Goal: Task Accomplishment & Management: Manage account settings

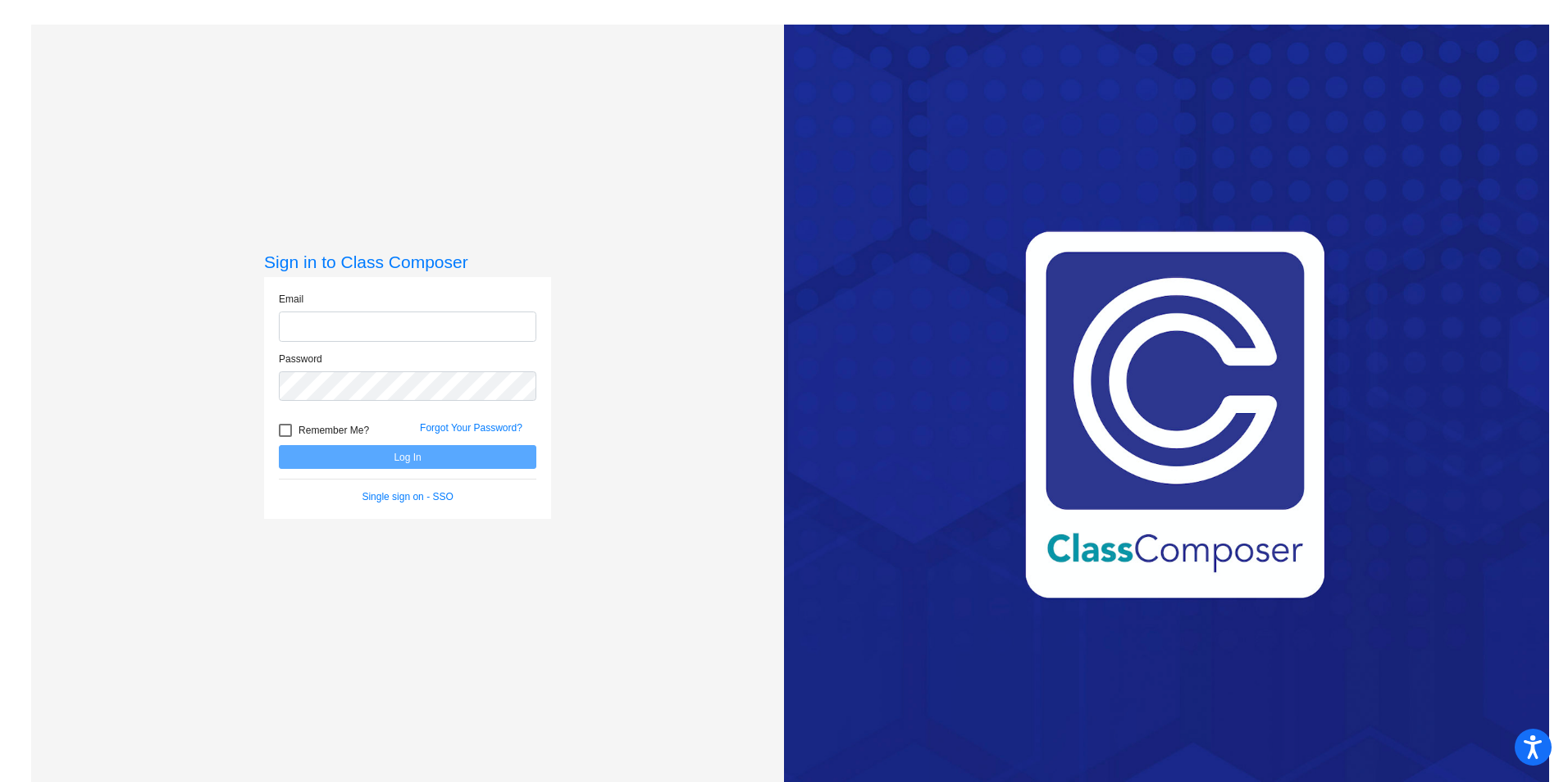
type input "[PERSON_NAME][EMAIL_ADDRESS][PERSON_NAME][DOMAIN_NAME]"
click at [279, 431] on div at bounding box center [285, 430] width 13 height 13
click at [284, 437] on input "Remember Me?" at bounding box center [284, 437] width 1 height 1
checkbox input "true"
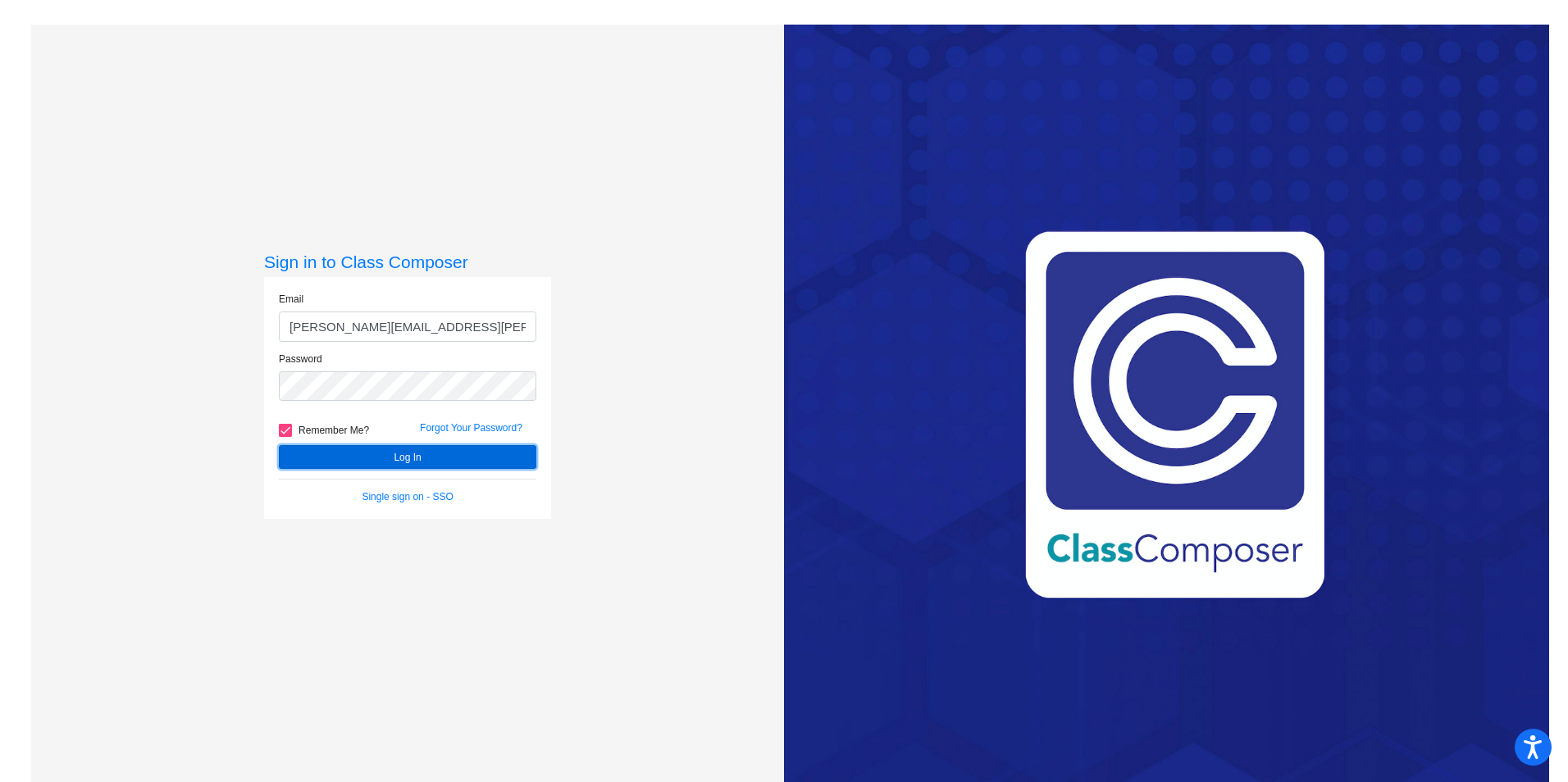
click at [369, 460] on button "Log In" at bounding box center [408, 457] width 258 height 24
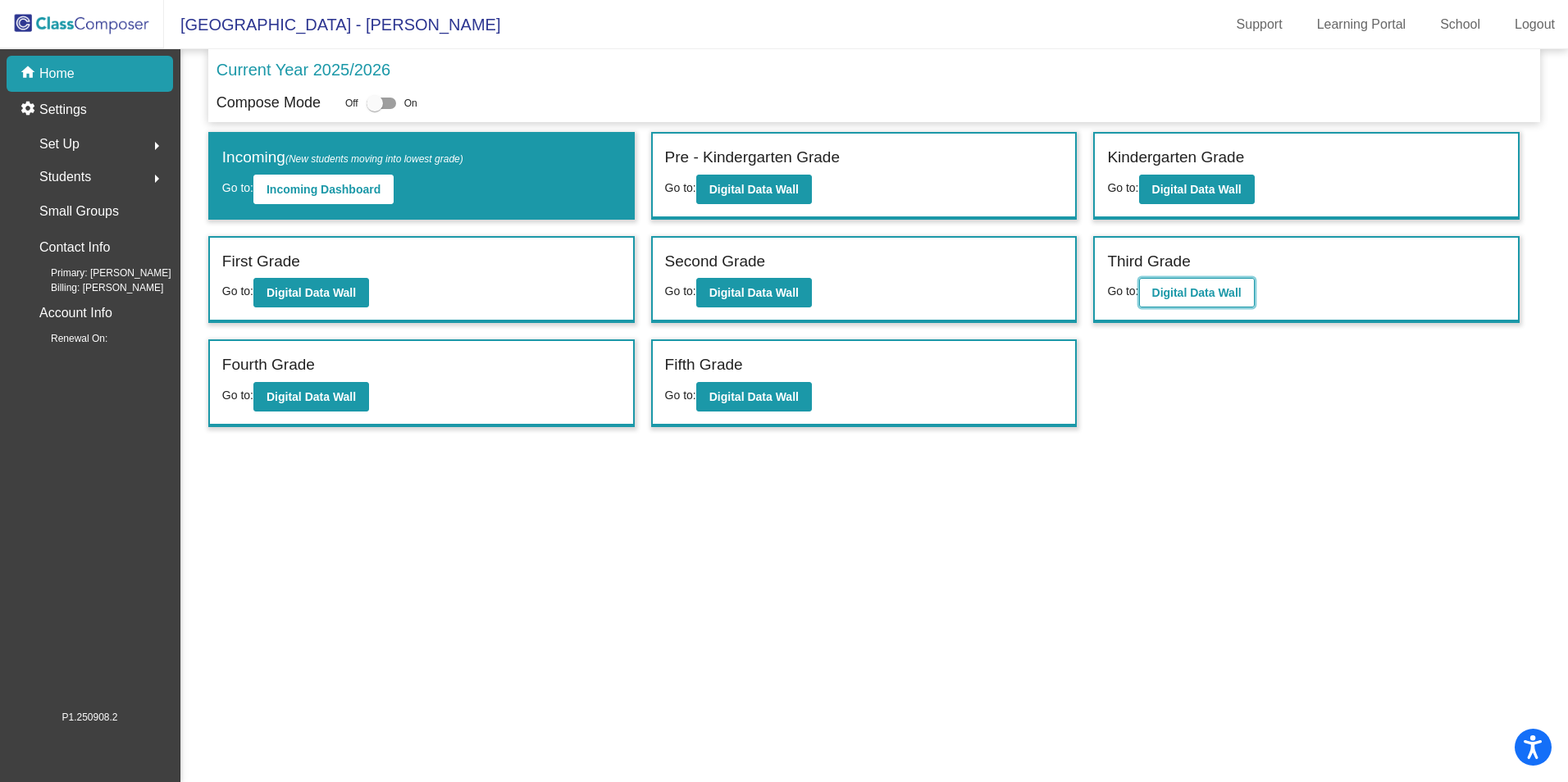
click at [1176, 286] on b "Digital Data Wall" at bounding box center [1197, 292] width 89 height 13
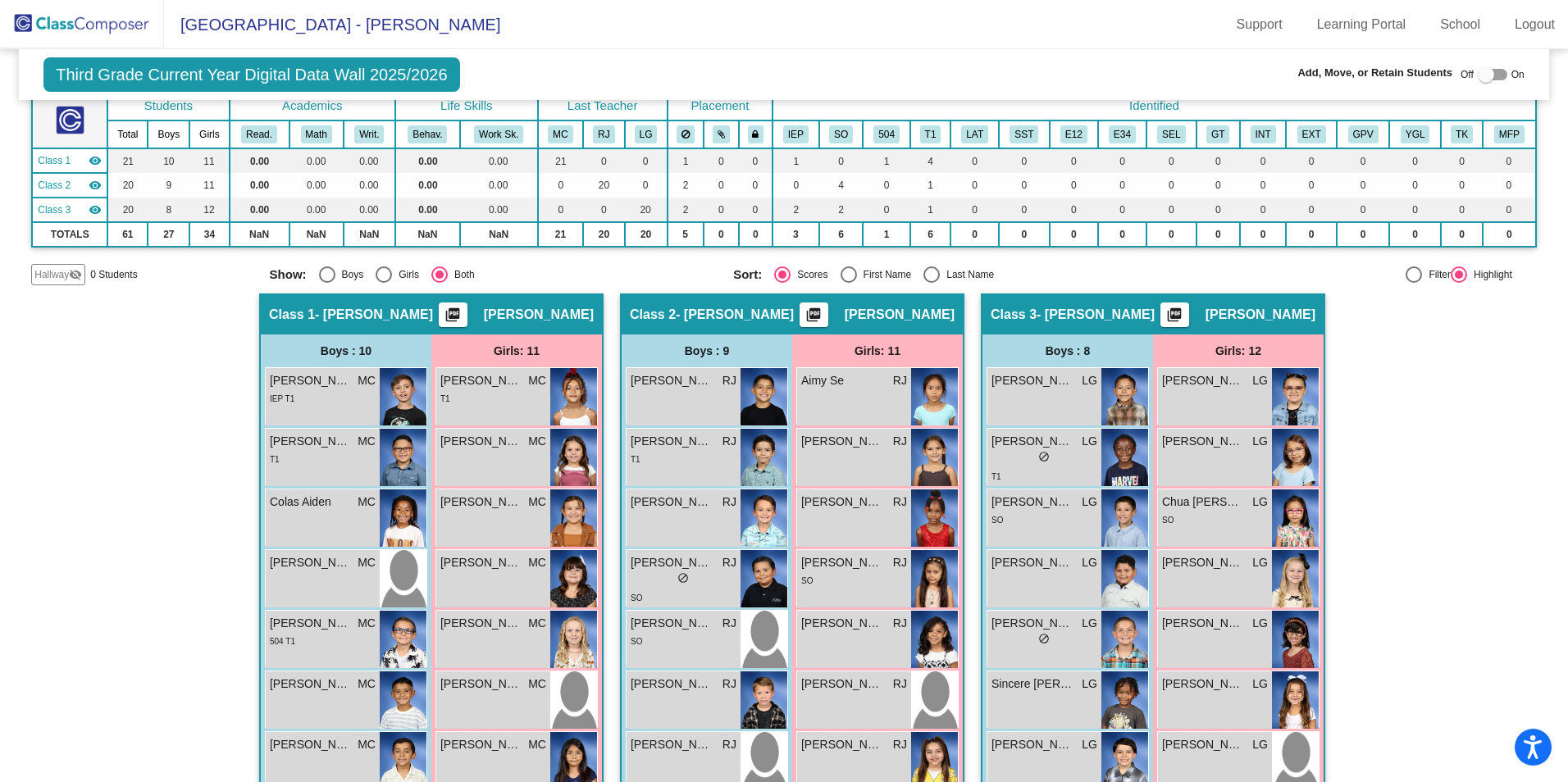
scroll to position [74, 0]
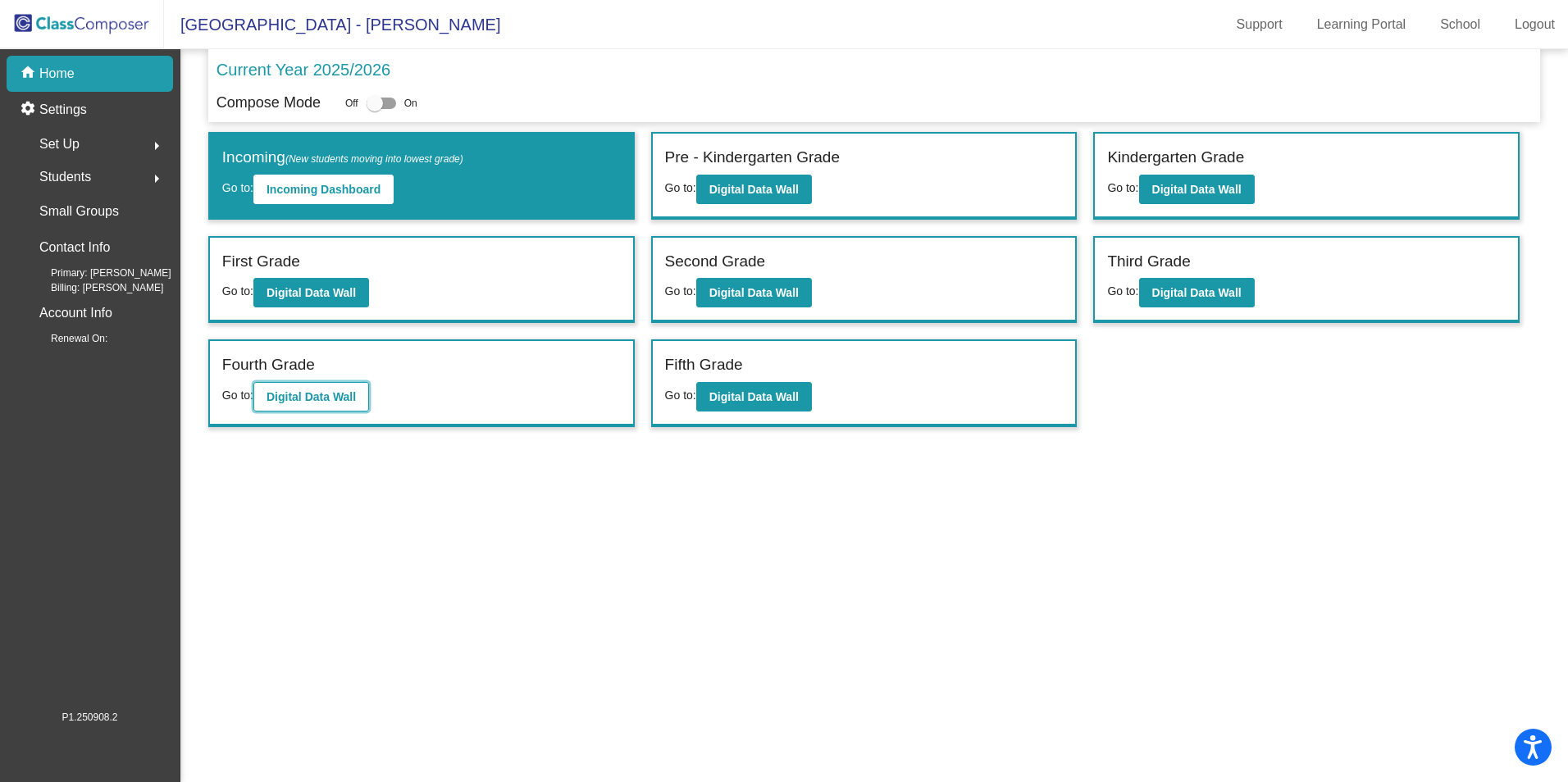
click at [322, 393] on b "Digital Data Wall" at bounding box center [311, 396] width 89 height 13
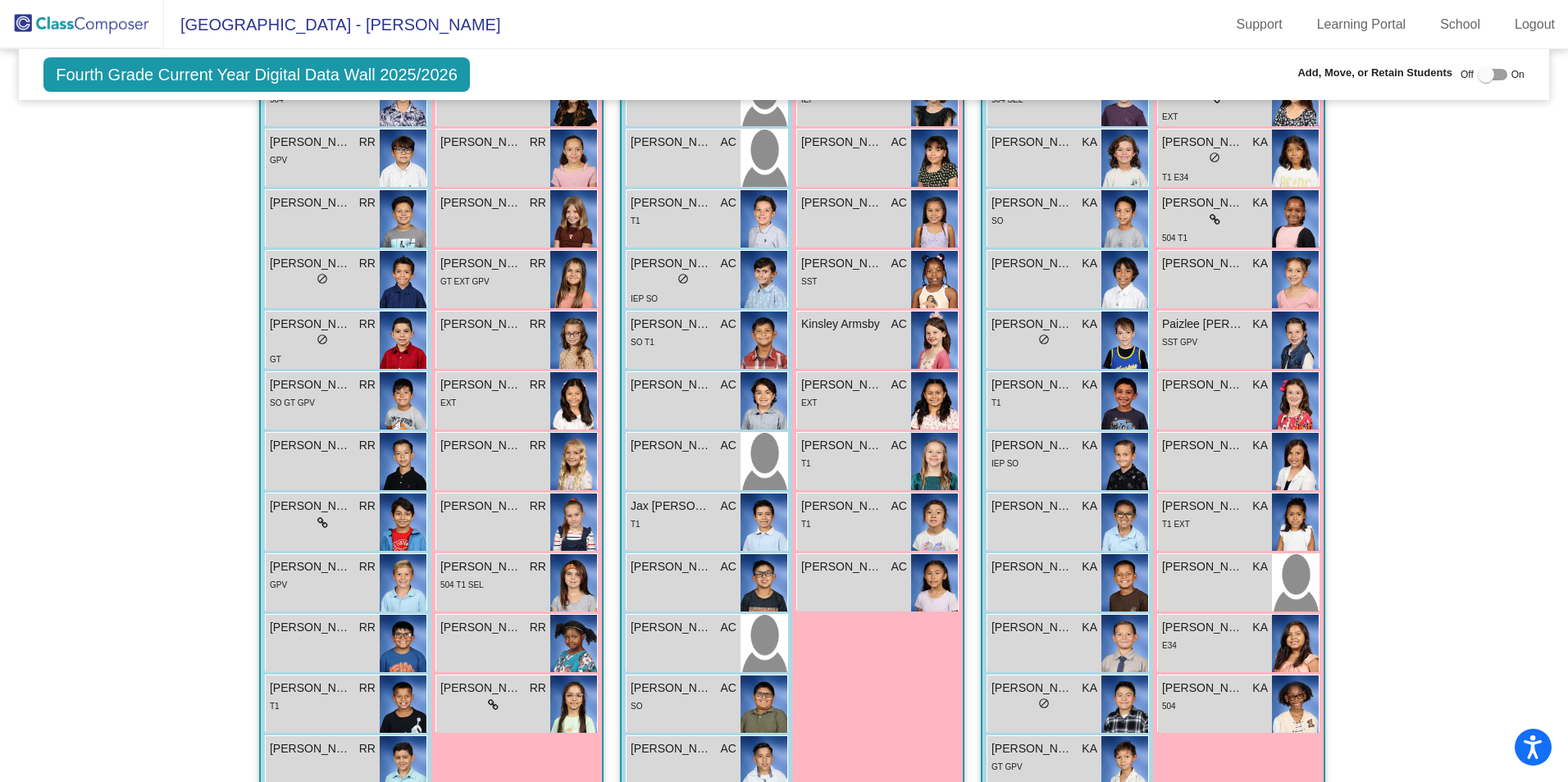
scroll to position [642, 0]
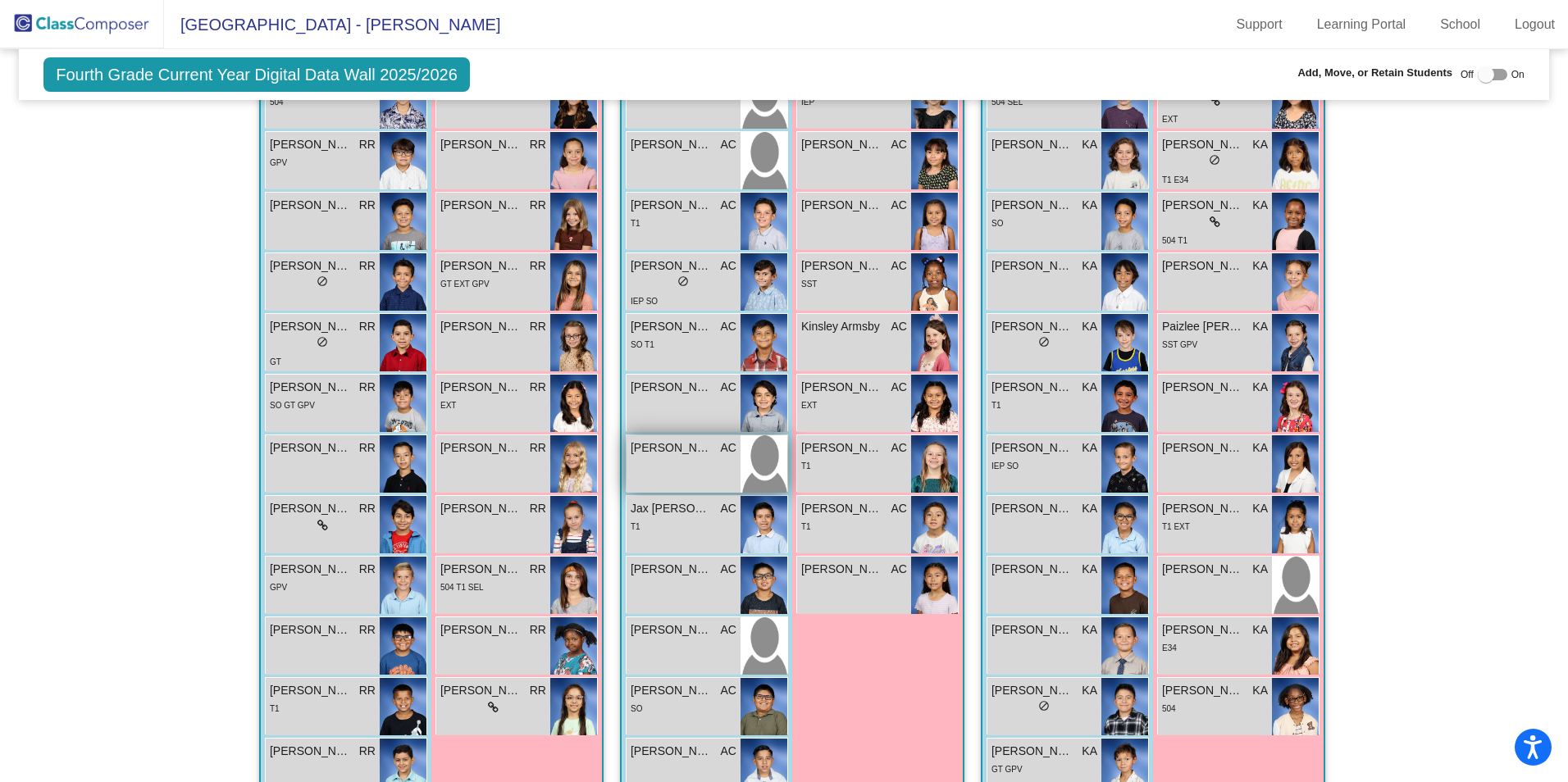
click at [707, 456] on span "[PERSON_NAME]" at bounding box center [672, 449] width 82 height 18
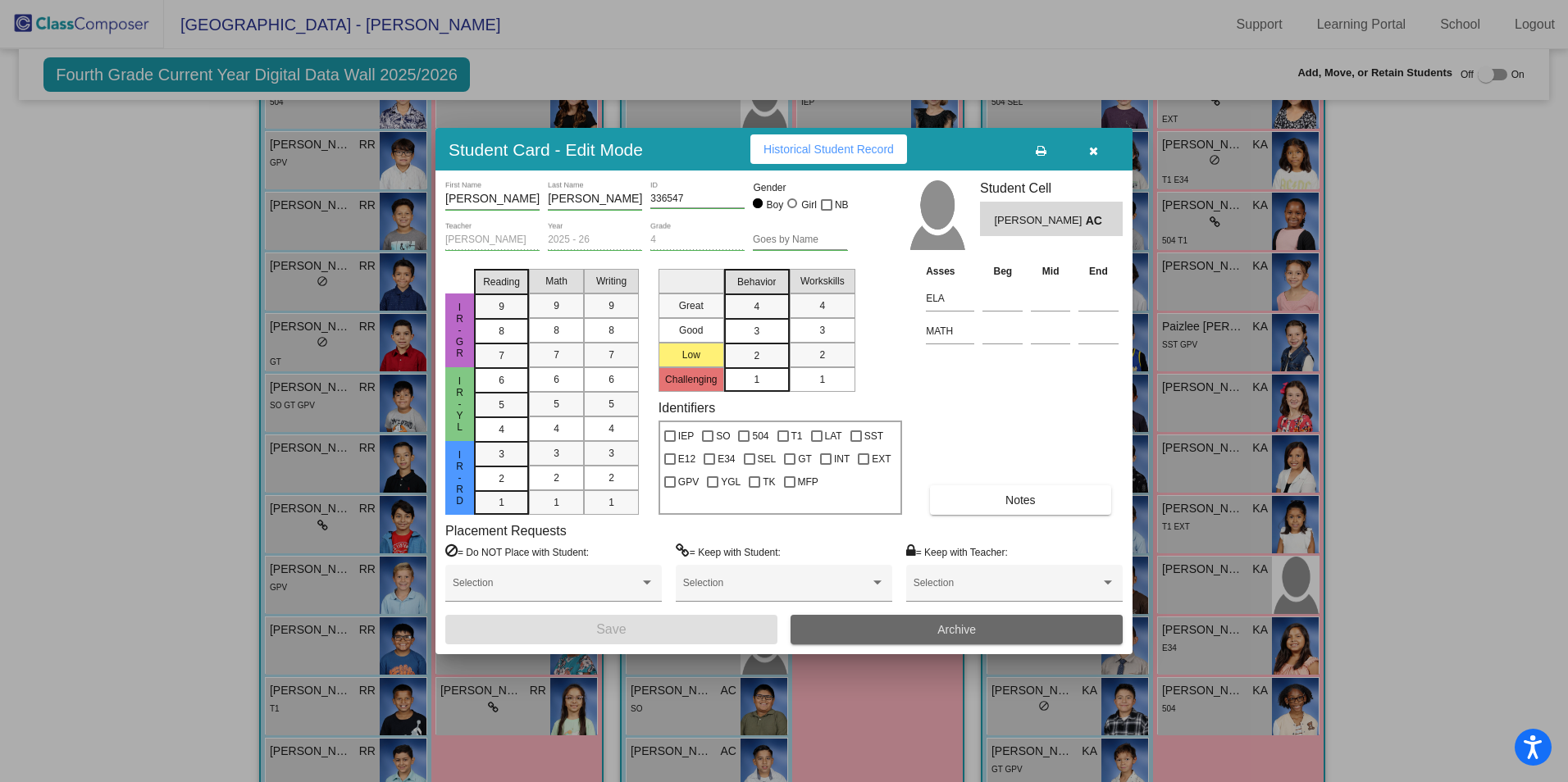
click at [906, 629] on button "Archive" at bounding box center [956, 630] width 332 height 29
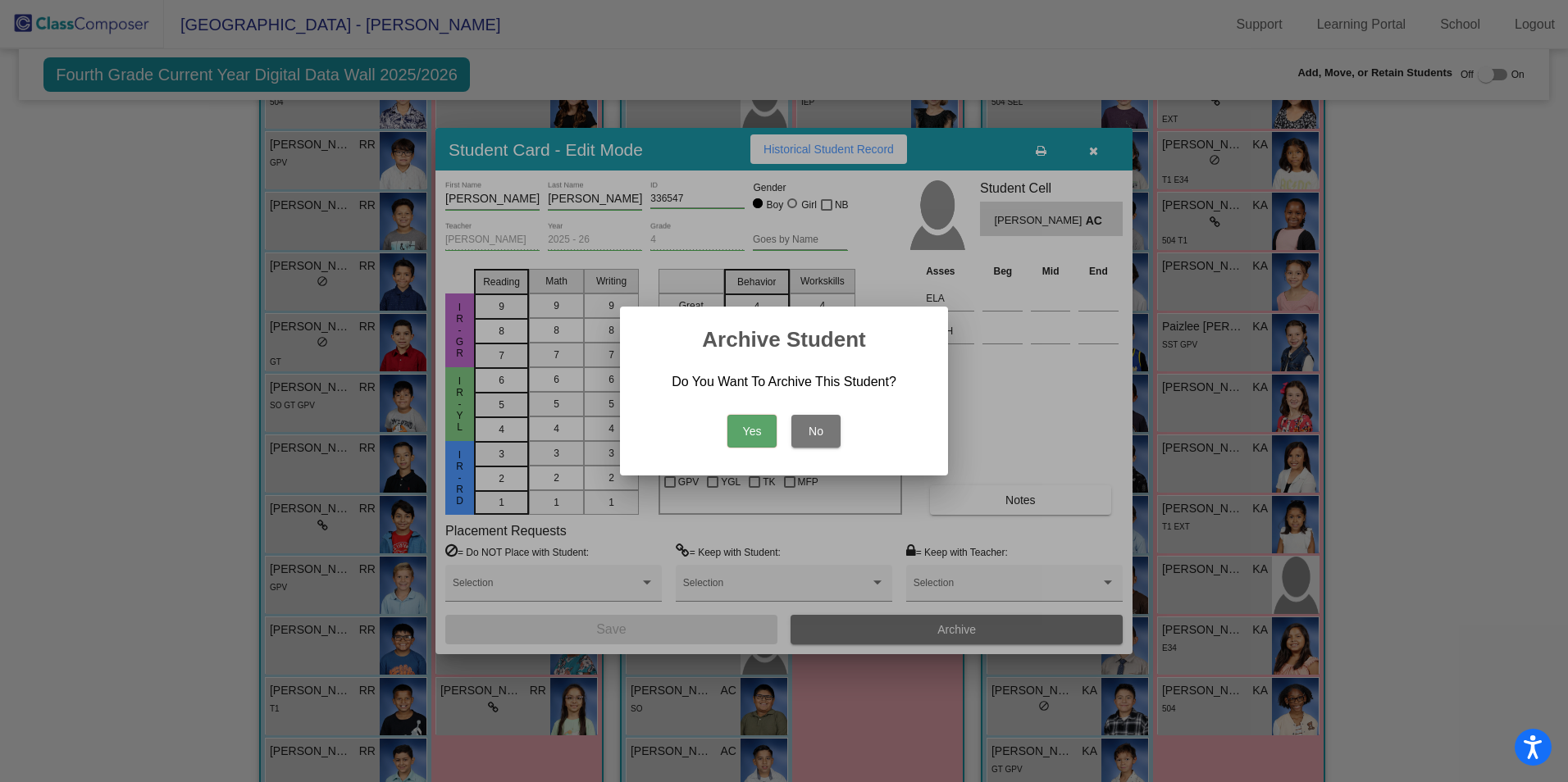
click at [748, 433] on button "Yes" at bounding box center [752, 431] width 49 height 32
